Goal: Navigation & Orientation: Understand site structure

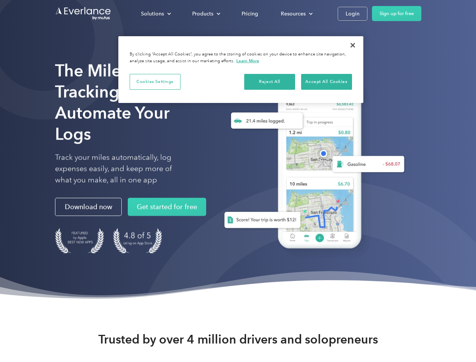
click at [156, 14] on div "Solutions" at bounding box center [152, 13] width 23 height 9
click at [205, 14] on div "Products" at bounding box center [202, 13] width 21 height 9
click at [296, 14] on div "Resources" at bounding box center [293, 13] width 25 height 9
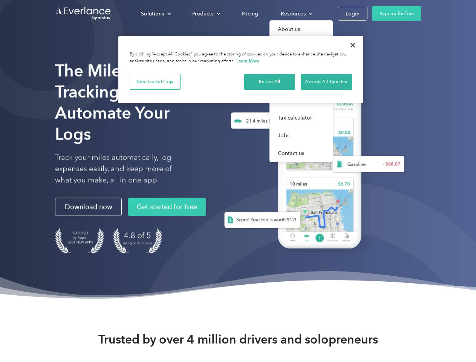
click at [155, 81] on button "Cookies Settings" at bounding box center [155, 82] width 51 height 16
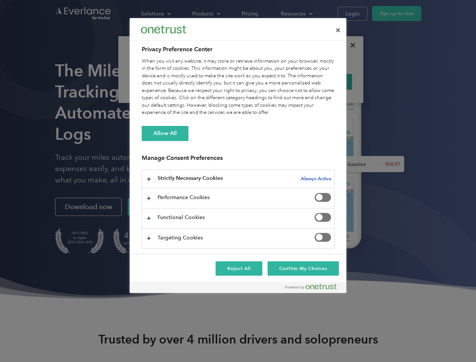
click at [270, 81] on div "When you visit any website, it may store or retrieve information on your browse…" at bounding box center [238, 87] width 193 height 59
click at [326, 81] on div "When you visit any website, it may store or retrieve information on your browse…" at bounding box center [238, 87] width 193 height 59
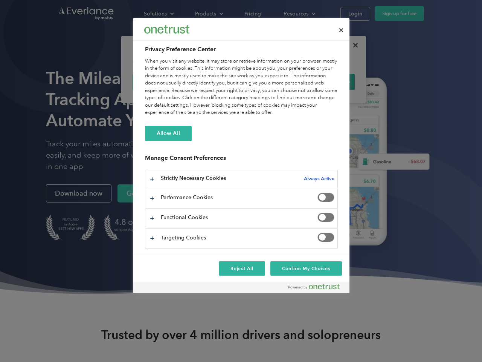
click at [353, 45] on div at bounding box center [241, 181] width 482 height 362
